Goal: Navigation & Orientation: Find specific page/section

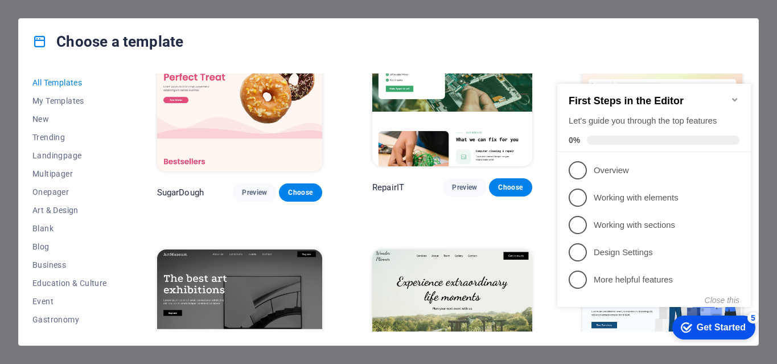
scroll to position [197, 0]
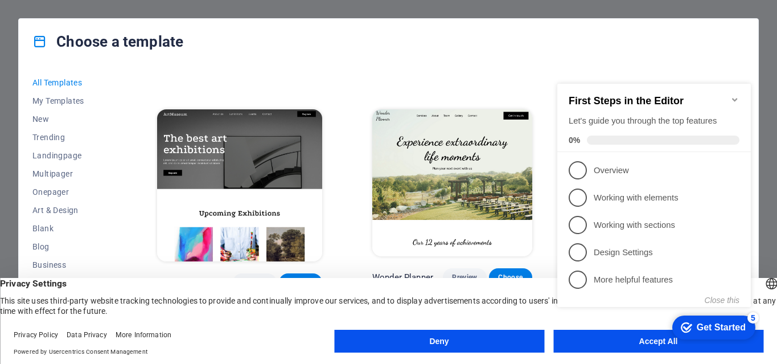
click at [737, 97] on icon "Minimize checklist" at bounding box center [735, 99] width 9 height 9
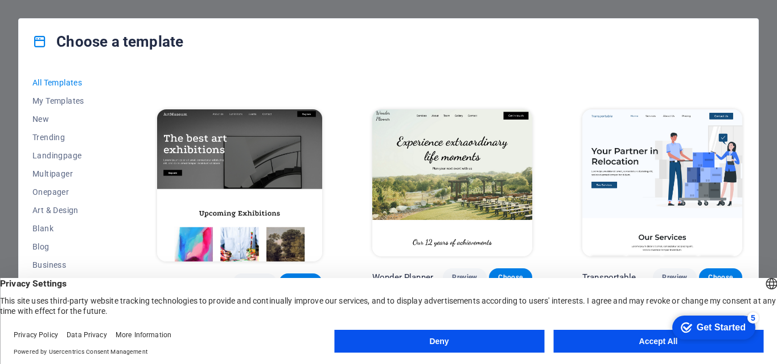
drag, startPoint x: 641, startPoint y: 329, endPoint x: 638, endPoint y: 335, distance: 7.6
click at [641, 330] on footer "Privacy Policy Data Privacy More Information Powered by Usercentrics Consent Ma…" at bounding box center [388, 343] width 777 height 41
click at [633, 342] on button "Accept All" at bounding box center [659, 341] width 210 height 23
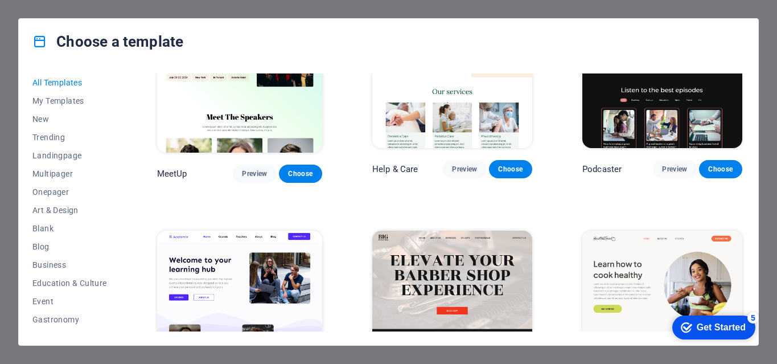
scroll to position [596, 0]
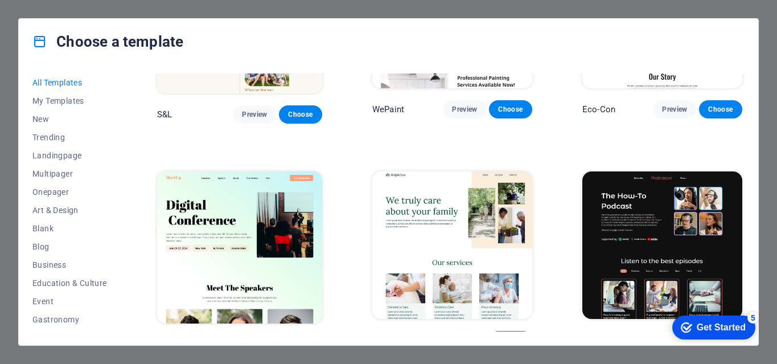
click at [627, 207] on img at bounding box center [663, 244] width 160 height 147
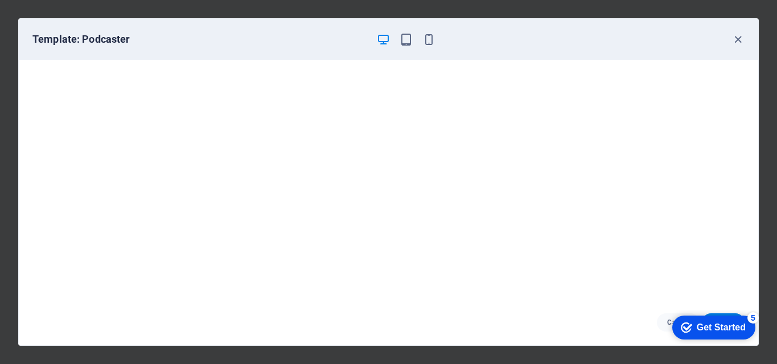
scroll to position [0, 0]
drag, startPoint x: 777, startPoint y: 43, endPoint x: 755, endPoint y: 61, distance: 28.7
click at [776, 44] on div "Template: Podcaster Cancel Choose" at bounding box center [388, 182] width 777 height 364
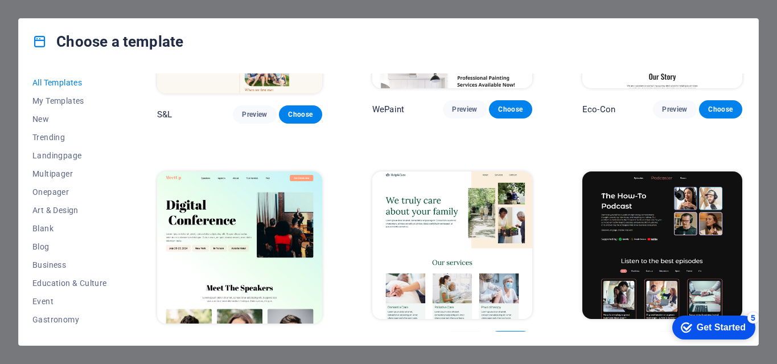
click at [641, 214] on img at bounding box center [663, 244] width 160 height 147
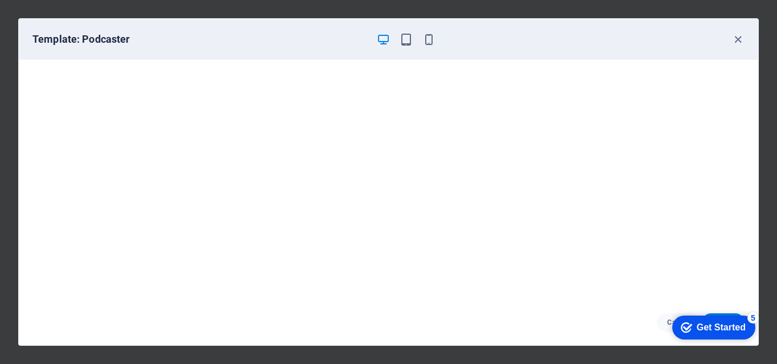
click at [773, 96] on div "Template: Podcaster Cancel Choose" at bounding box center [388, 182] width 777 height 364
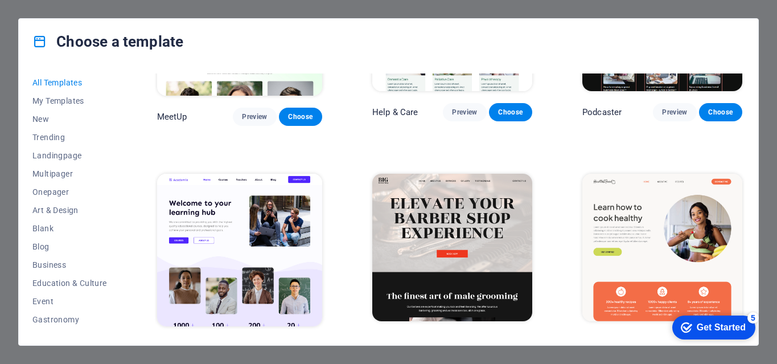
scroll to position [880, 0]
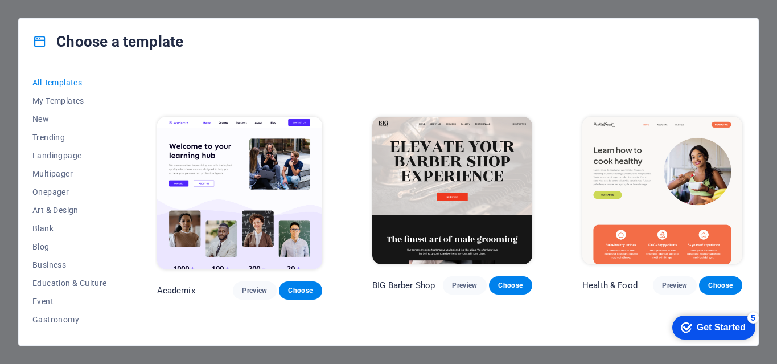
click at [439, 164] on img at bounding box center [452, 190] width 160 height 147
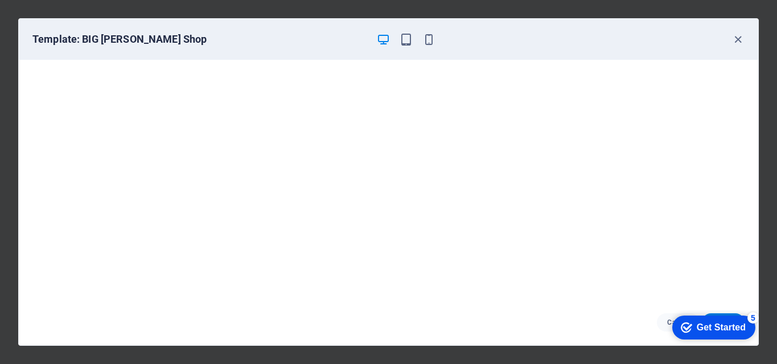
click at [777, 126] on div "Template: BIG [PERSON_NAME] Shop Cancel Choose" at bounding box center [388, 182] width 777 height 364
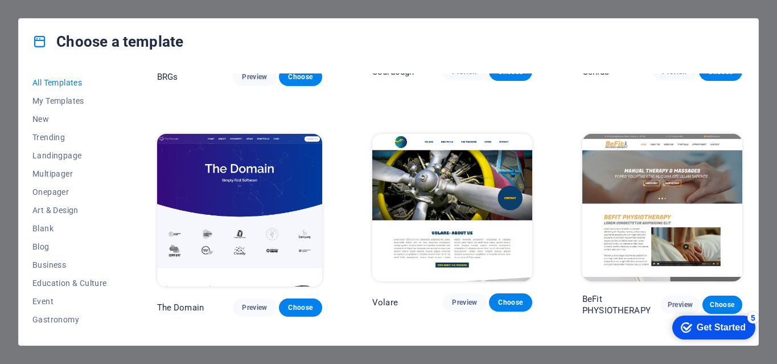
scroll to position [5707, 0]
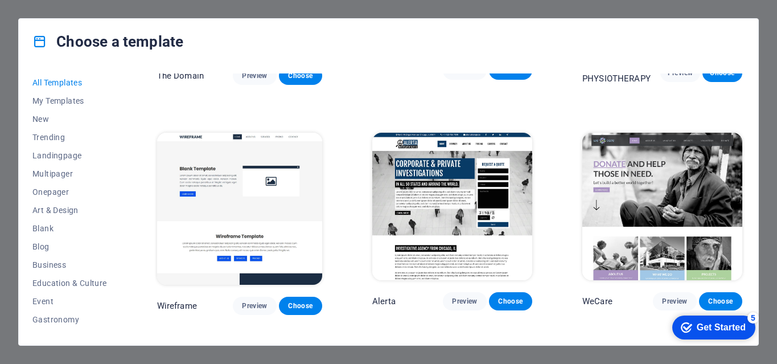
click at [763, 78] on div "Choose a template All Templates My Templates New Trending Landingpage Multipage…" at bounding box center [388, 182] width 777 height 364
click at [773, 26] on div "Choose a template All Templates My Templates New Trending Landingpage Multipage…" at bounding box center [388, 182] width 777 height 364
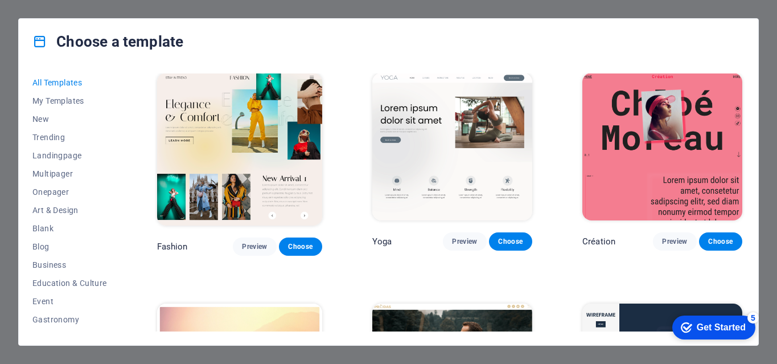
scroll to position [3373, 0]
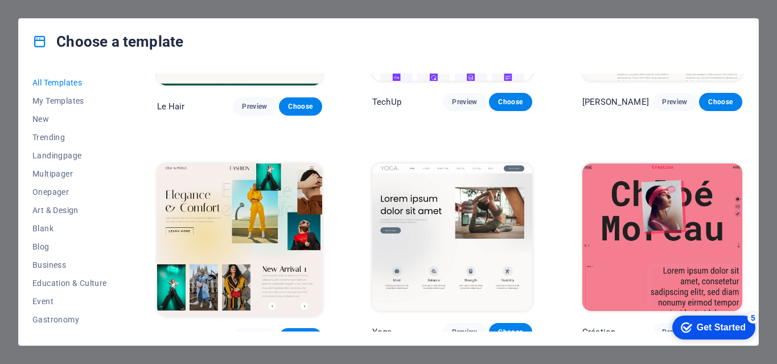
click at [763, 89] on div "Choose a template All Templates My Templates New Trending Landingpage Multipage…" at bounding box center [388, 182] width 777 height 364
click at [759, 11] on div "Choose a template All Templates My Templates New Trending Landingpage Multipage…" at bounding box center [388, 182] width 777 height 364
click at [43, 44] on icon at bounding box center [39, 41] width 15 height 15
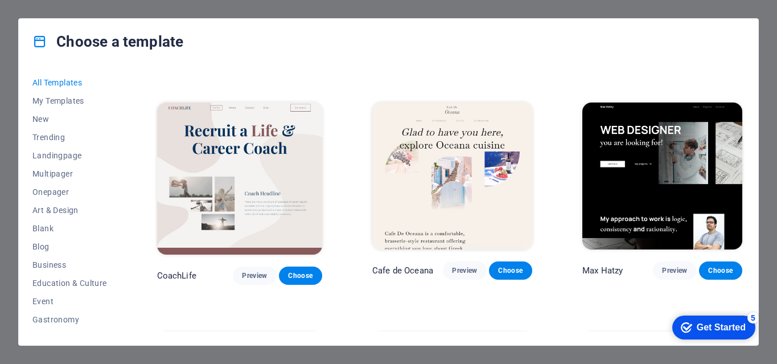
scroll to position [2689, 0]
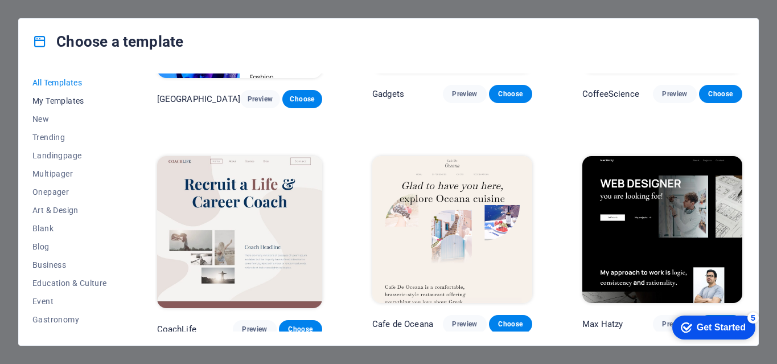
click at [62, 102] on span "My Templates" at bounding box center [69, 100] width 75 height 9
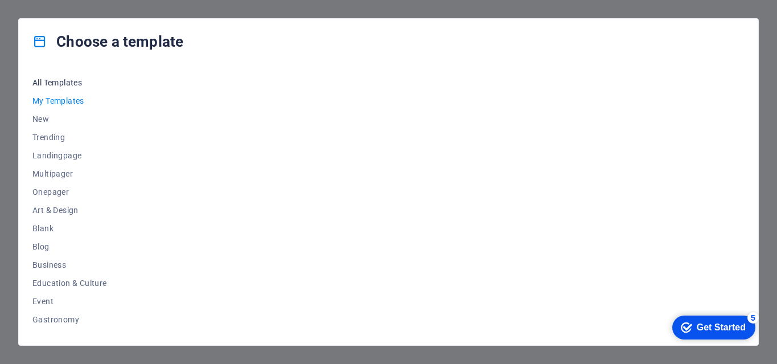
click at [53, 80] on span "All Templates" at bounding box center [69, 82] width 75 height 9
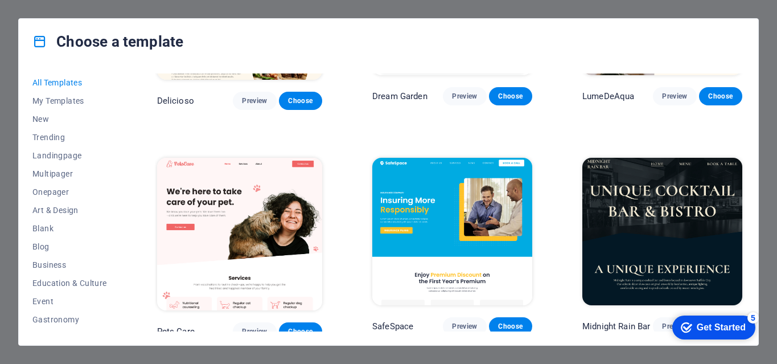
scroll to position [1822, 0]
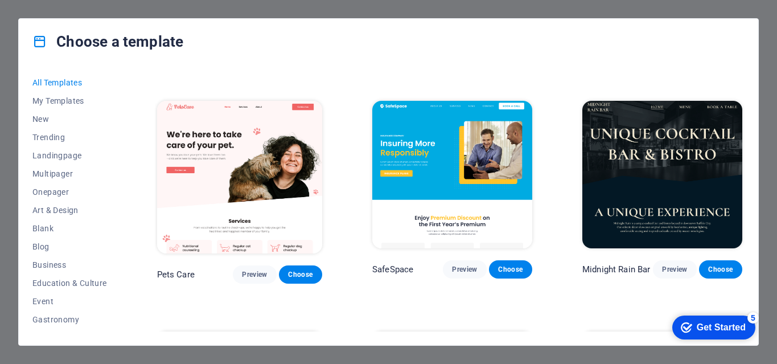
click at [658, 160] on img at bounding box center [663, 174] width 160 height 147
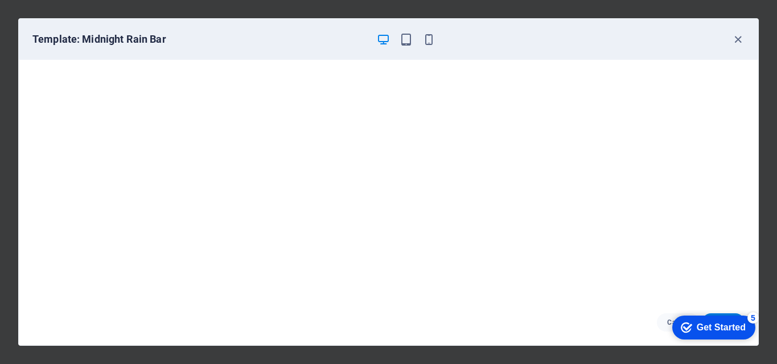
click at [764, 81] on div "Template: Midnight Rain Bar Cancel Choose" at bounding box center [388, 182] width 777 height 364
